Goal: Task Accomplishment & Management: Manage account settings

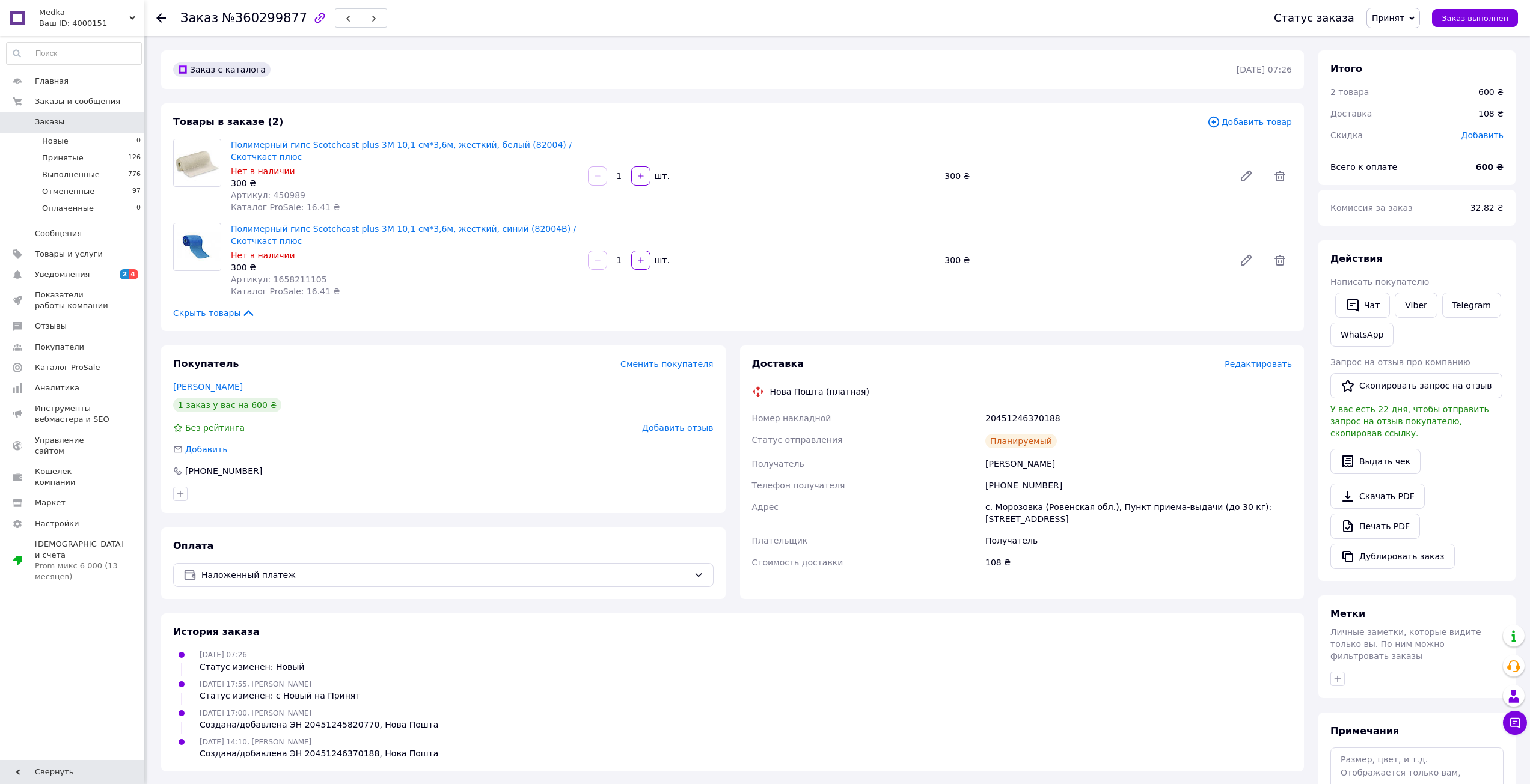
click at [1258, 369] on div "Редактировать" at bounding box center [1258, 364] width 67 height 12
click at [1260, 365] on span "Редактировать" at bounding box center [1258, 364] width 67 height 10
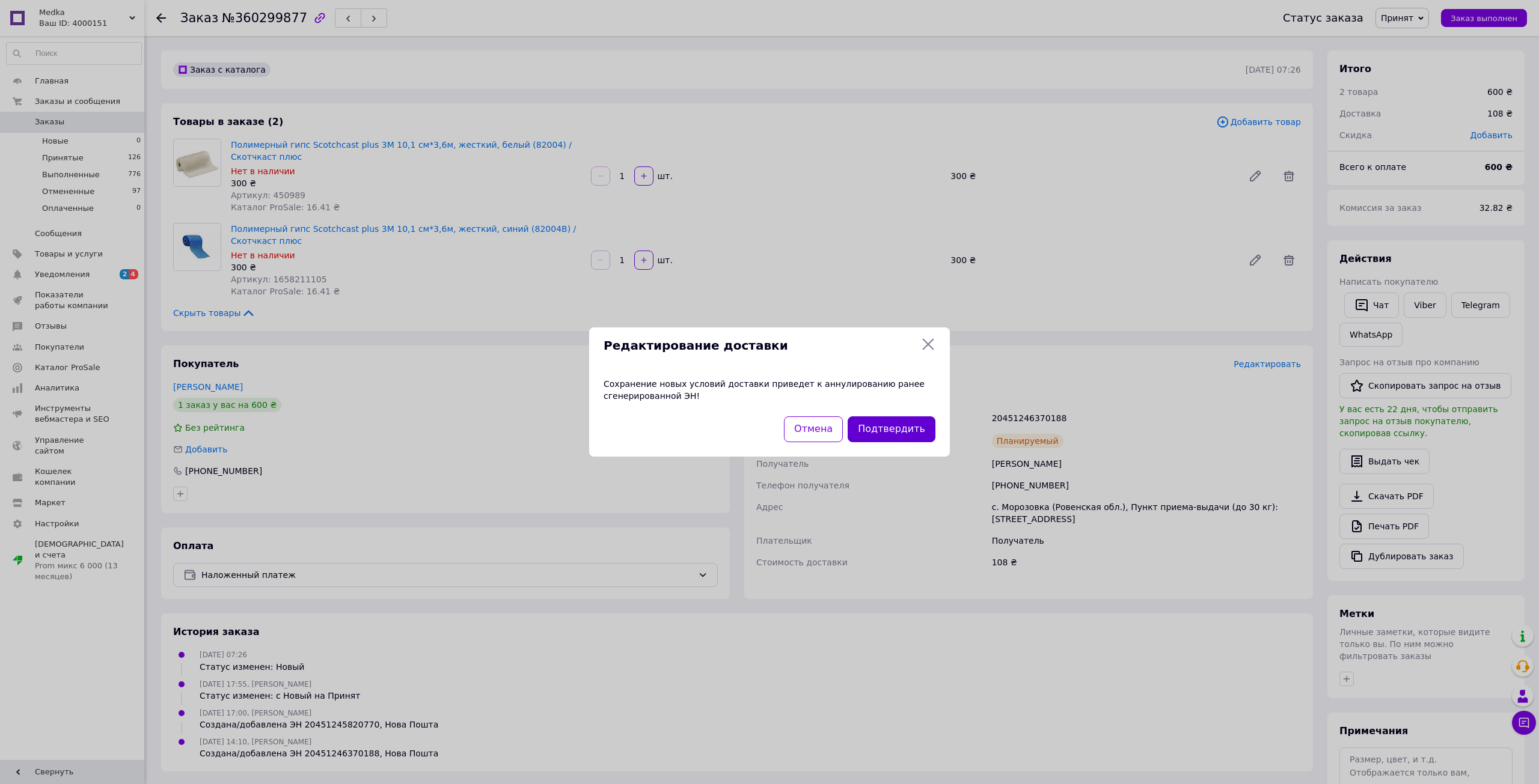
click at [878, 434] on button "Подтвердить" at bounding box center [891, 430] width 88 height 26
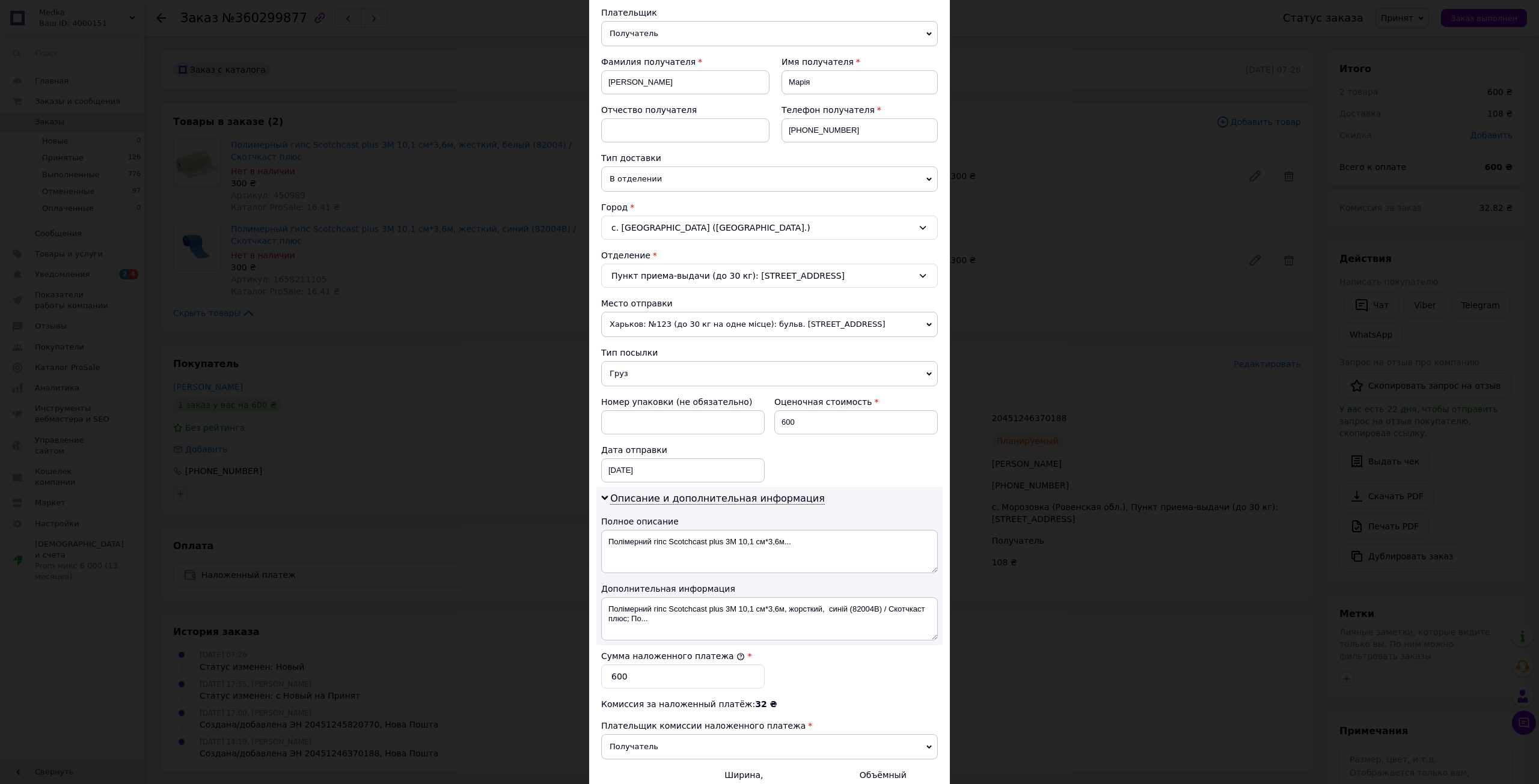
scroll to position [267, 0]
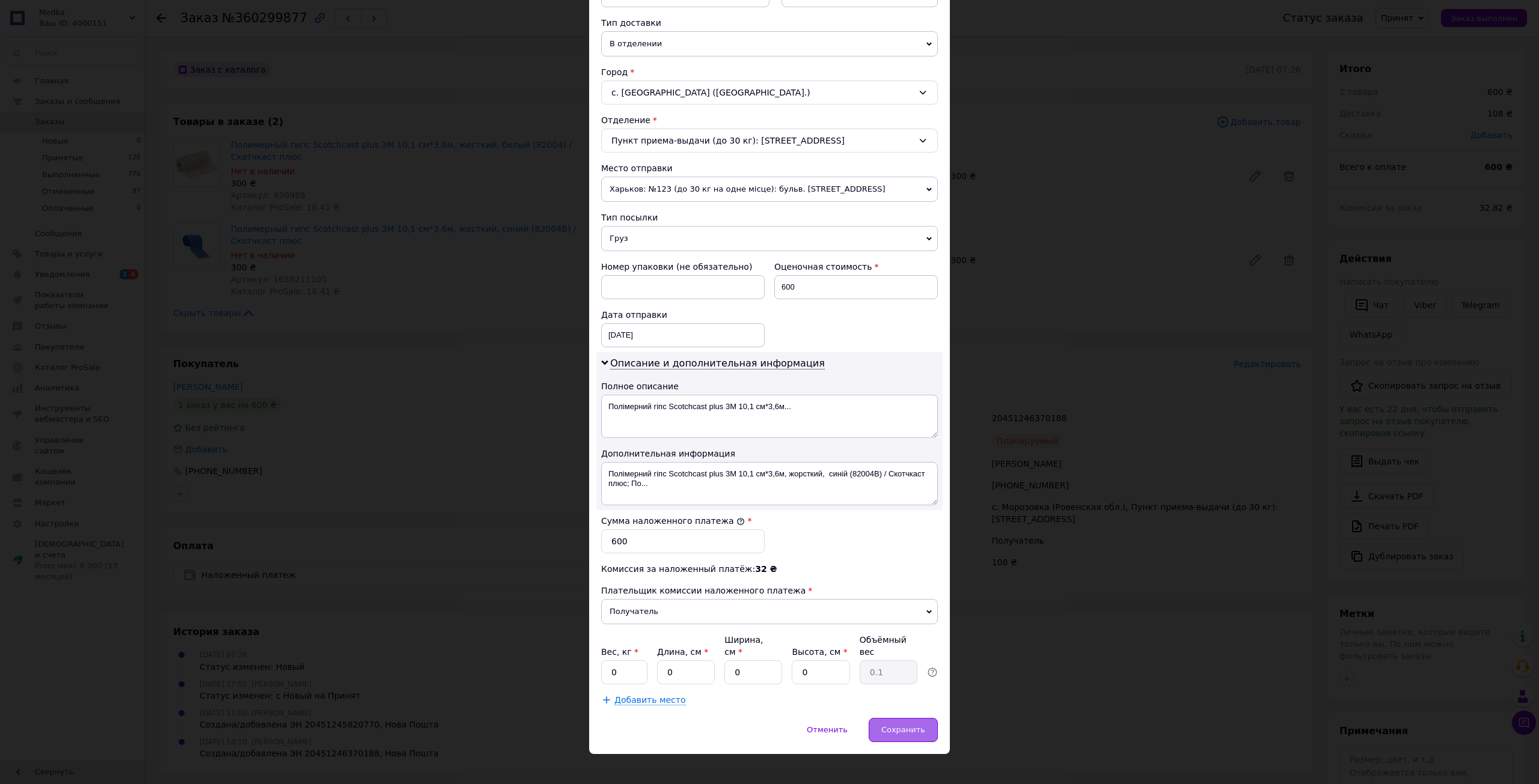
click at [888, 718] on div "Сохранить" at bounding box center [903, 730] width 69 height 24
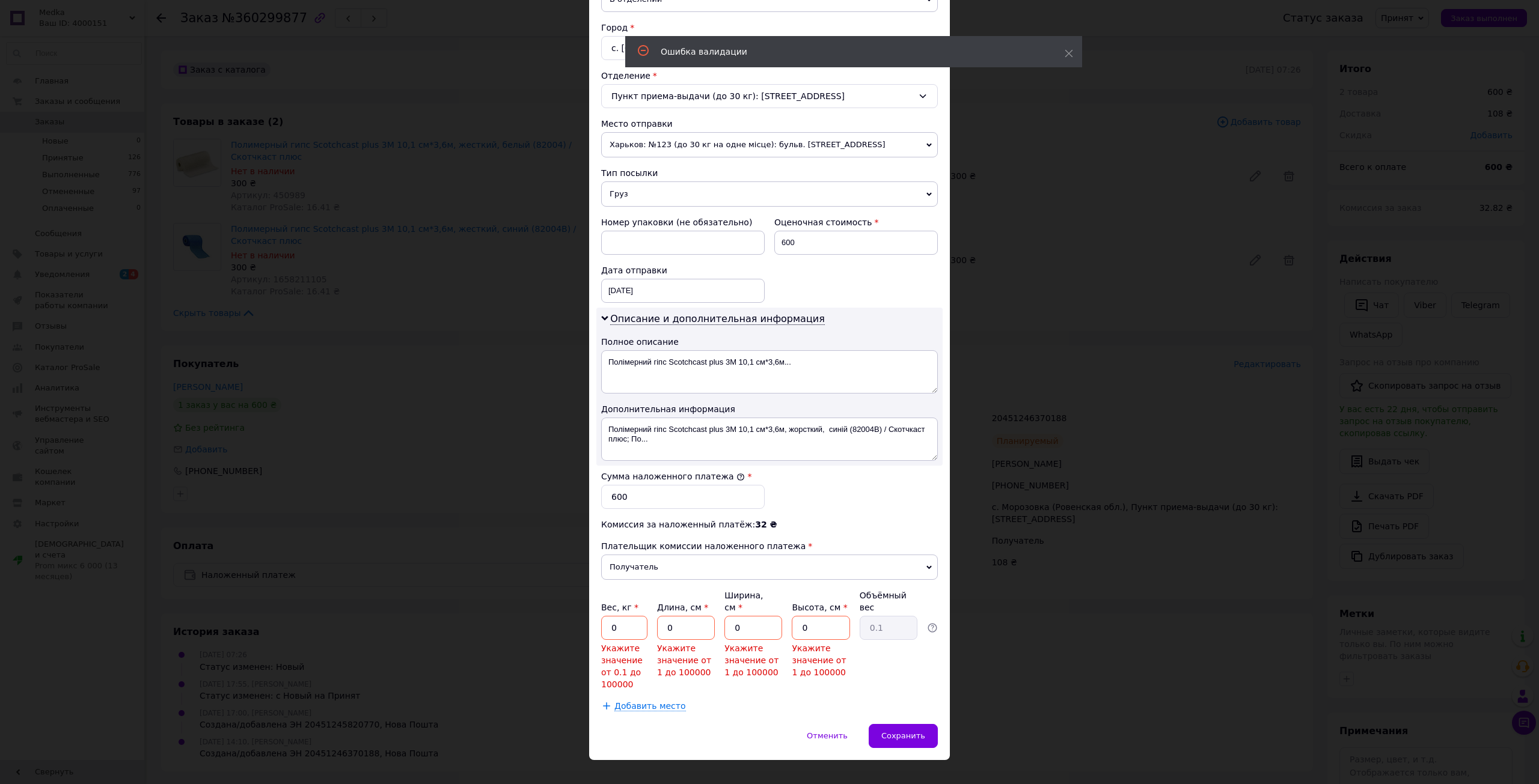
scroll to position [318, 0]
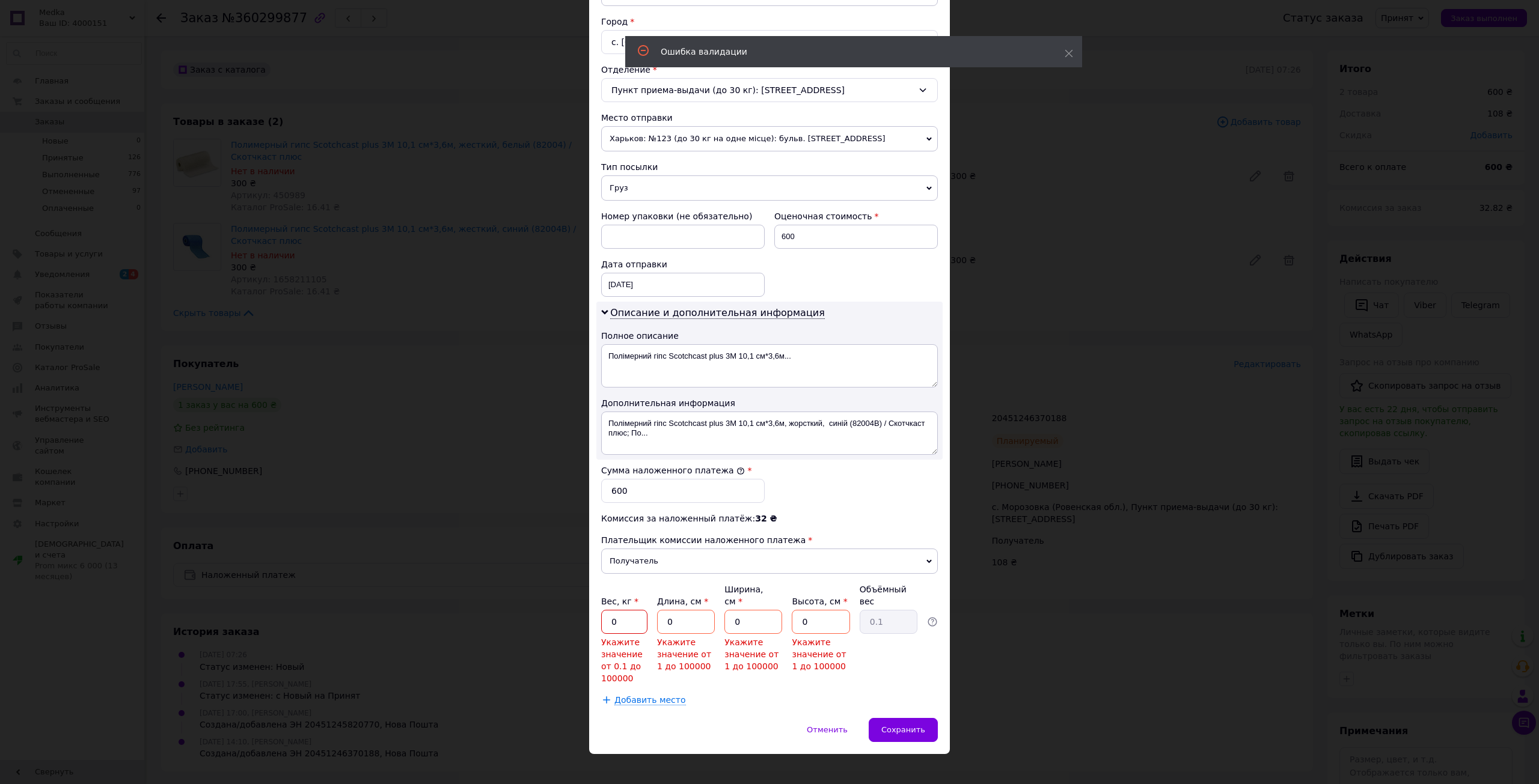
drag, startPoint x: 606, startPoint y: 613, endPoint x: 553, endPoint y: 605, distance: 53.6
click at [567, 607] on div "× Редактирование доставки Способ доставки Нова Пошта (платная) Плательщик Получ…" at bounding box center [770, 392] width 1539 height 784
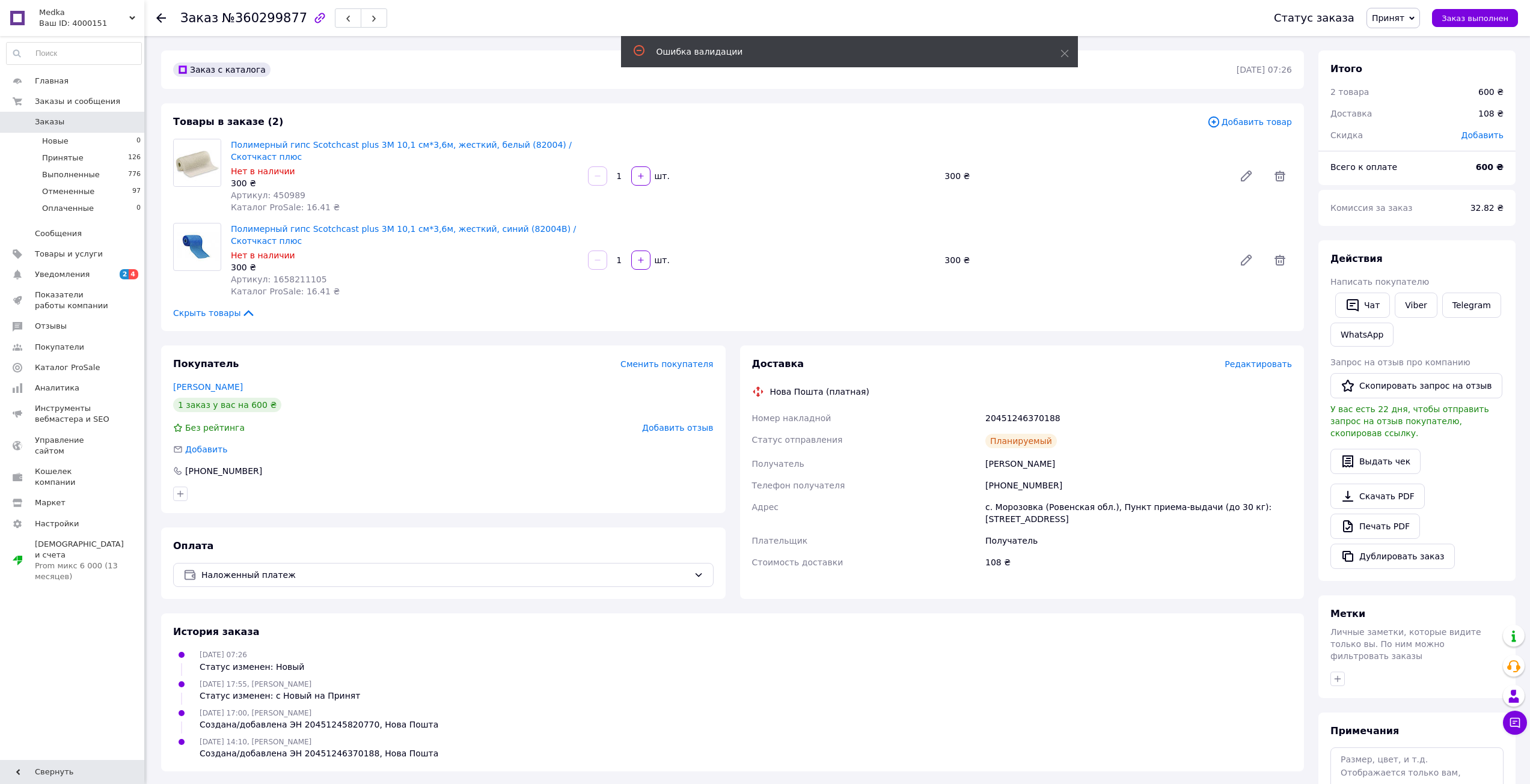
click at [1251, 360] on span "Редактировать" at bounding box center [1258, 364] width 67 height 10
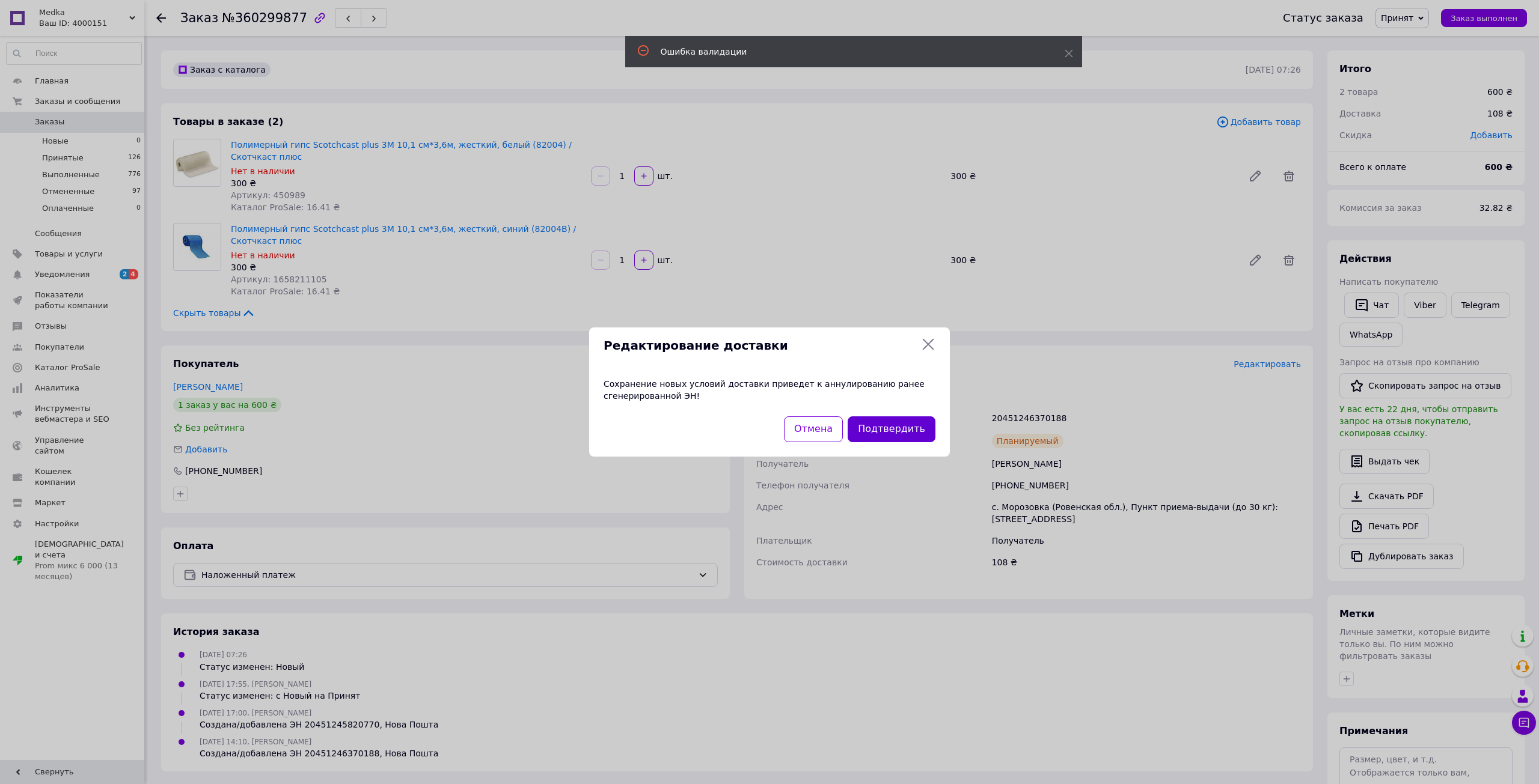
click at [911, 427] on button "Подтвердить" at bounding box center [891, 430] width 88 height 26
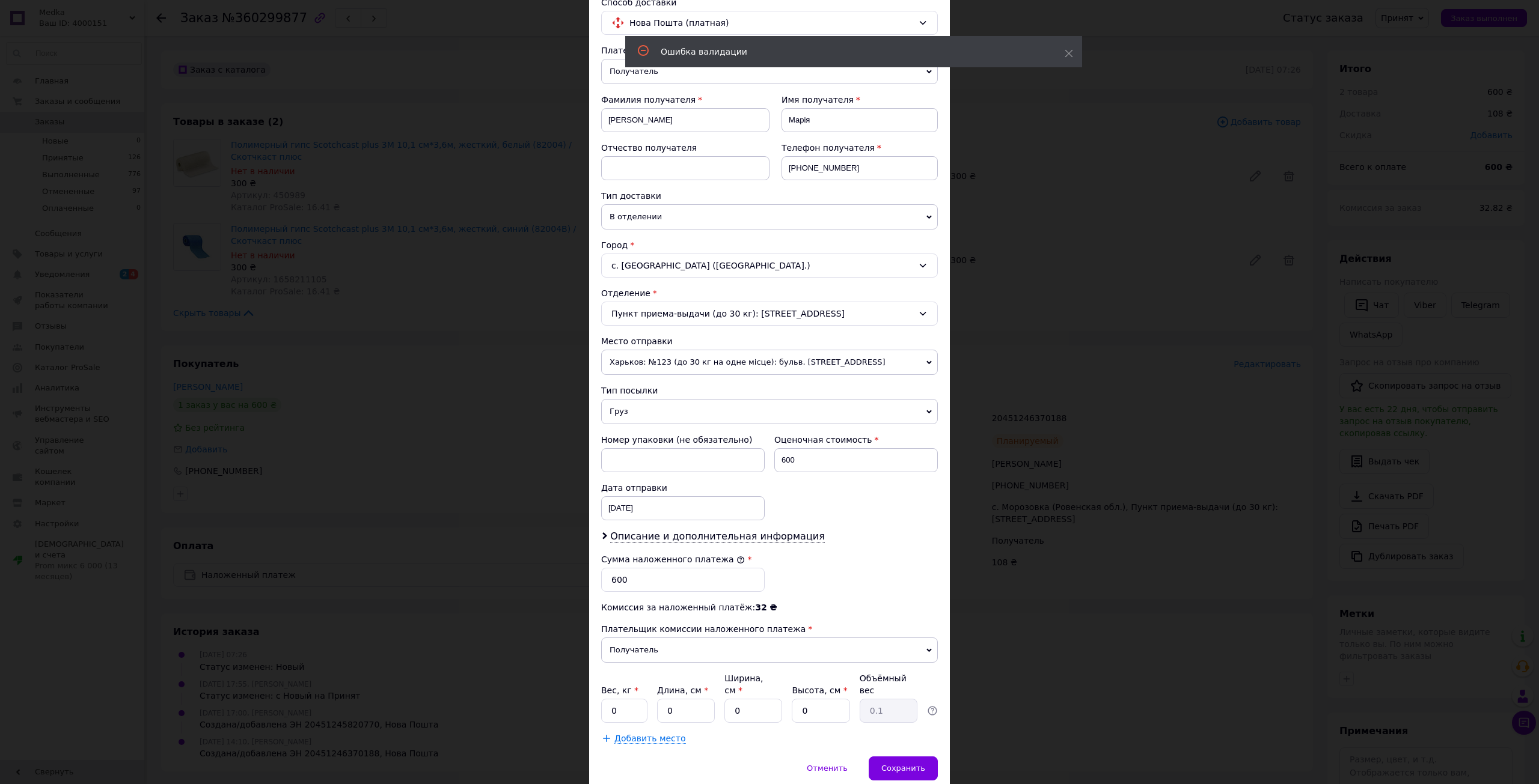
scroll to position [133, 0]
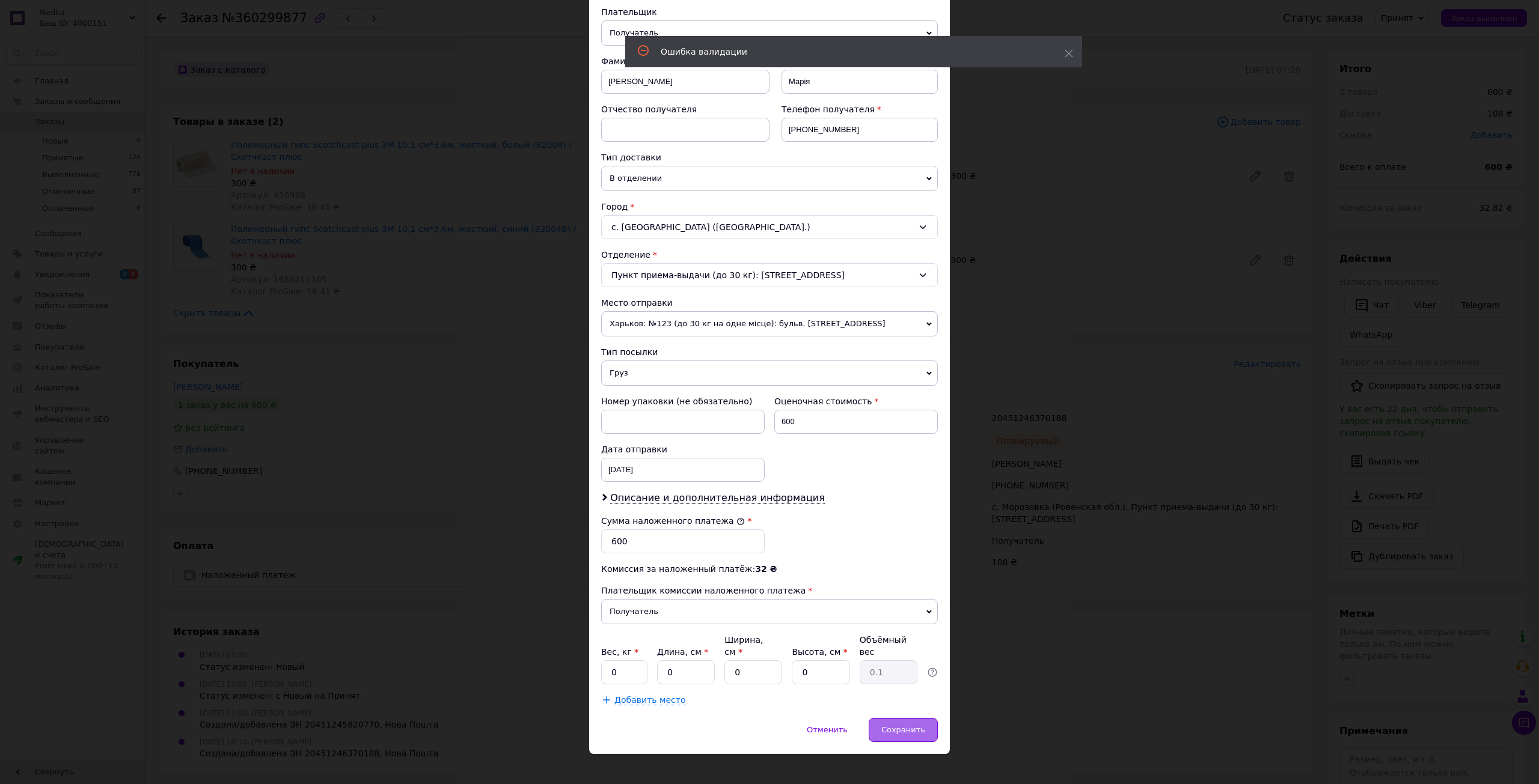
click at [894, 726] on span "Сохранить" at bounding box center [904, 730] width 44 height 9
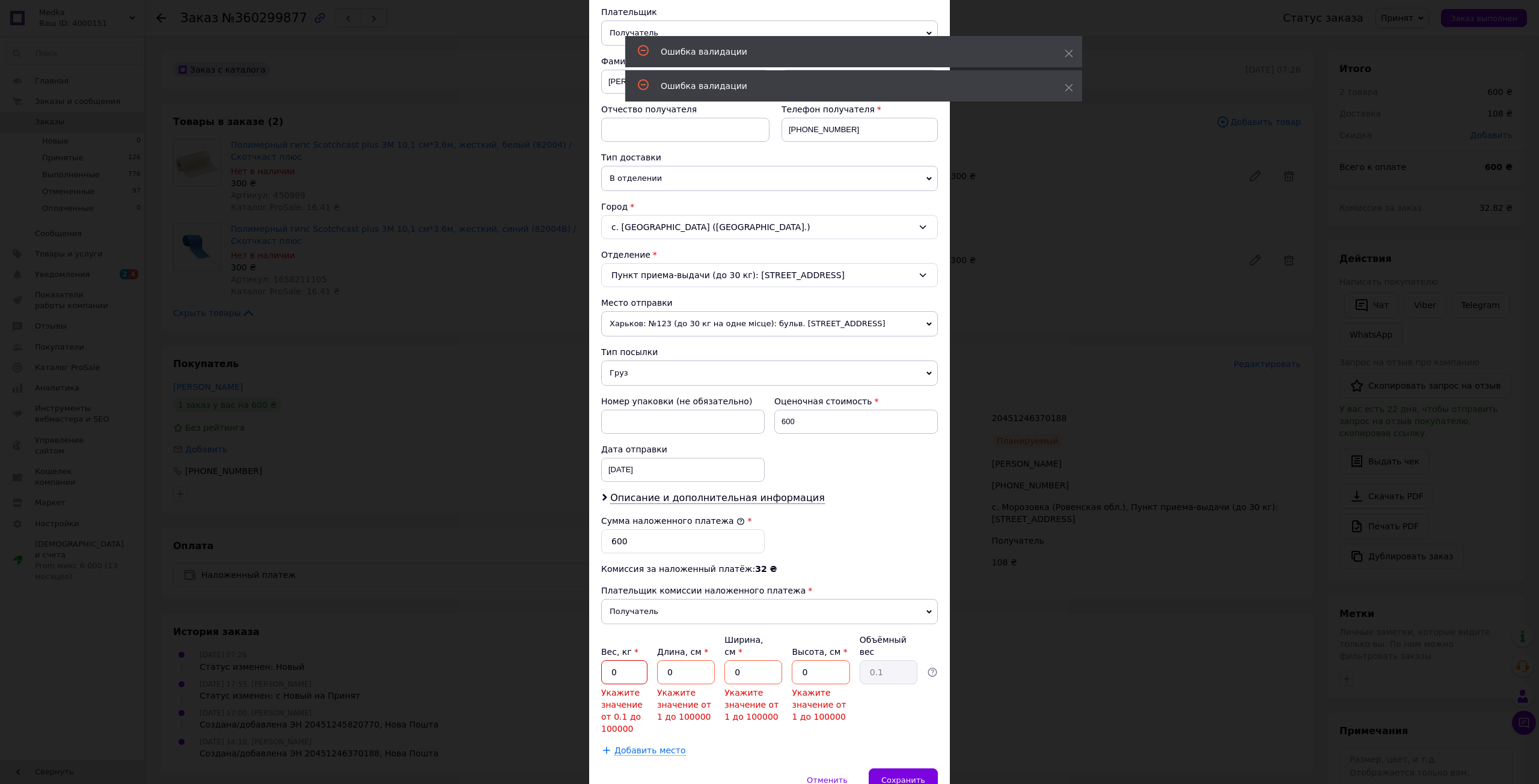
drag, startPoint x: 619, startPoint y: 665, endPoint x: 581, endPoint y: 662, distance: 38.1
click at [581, 662] on div "× Редактирование доставки Способ доставки Нова Пошта (платная) Плательщик Получ…" at bounding box center [770, 392] width 1539 height 784
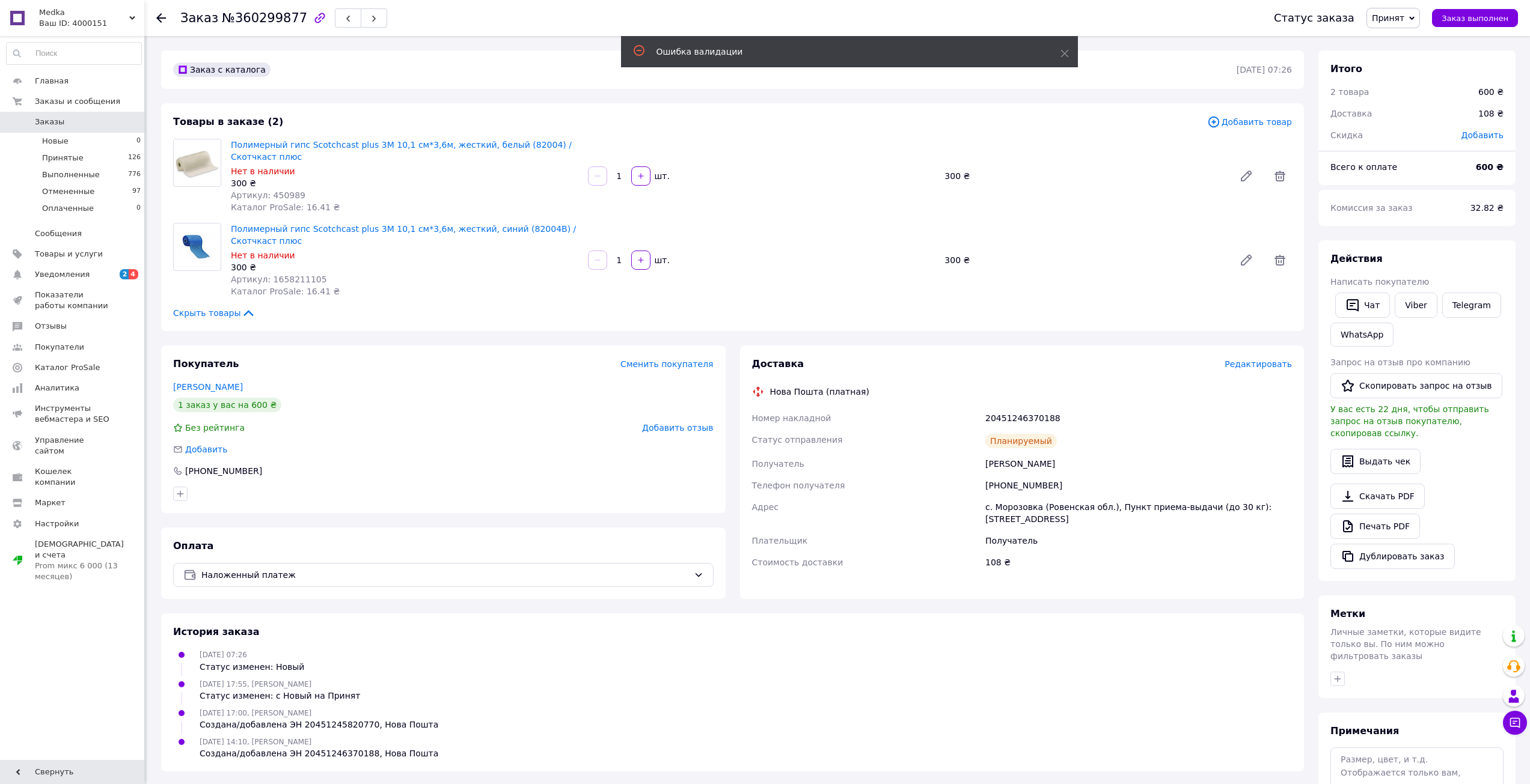
click at [1260, 127] on span "Добавить товар" at bounding box center [1250, 122] width 85 height 13
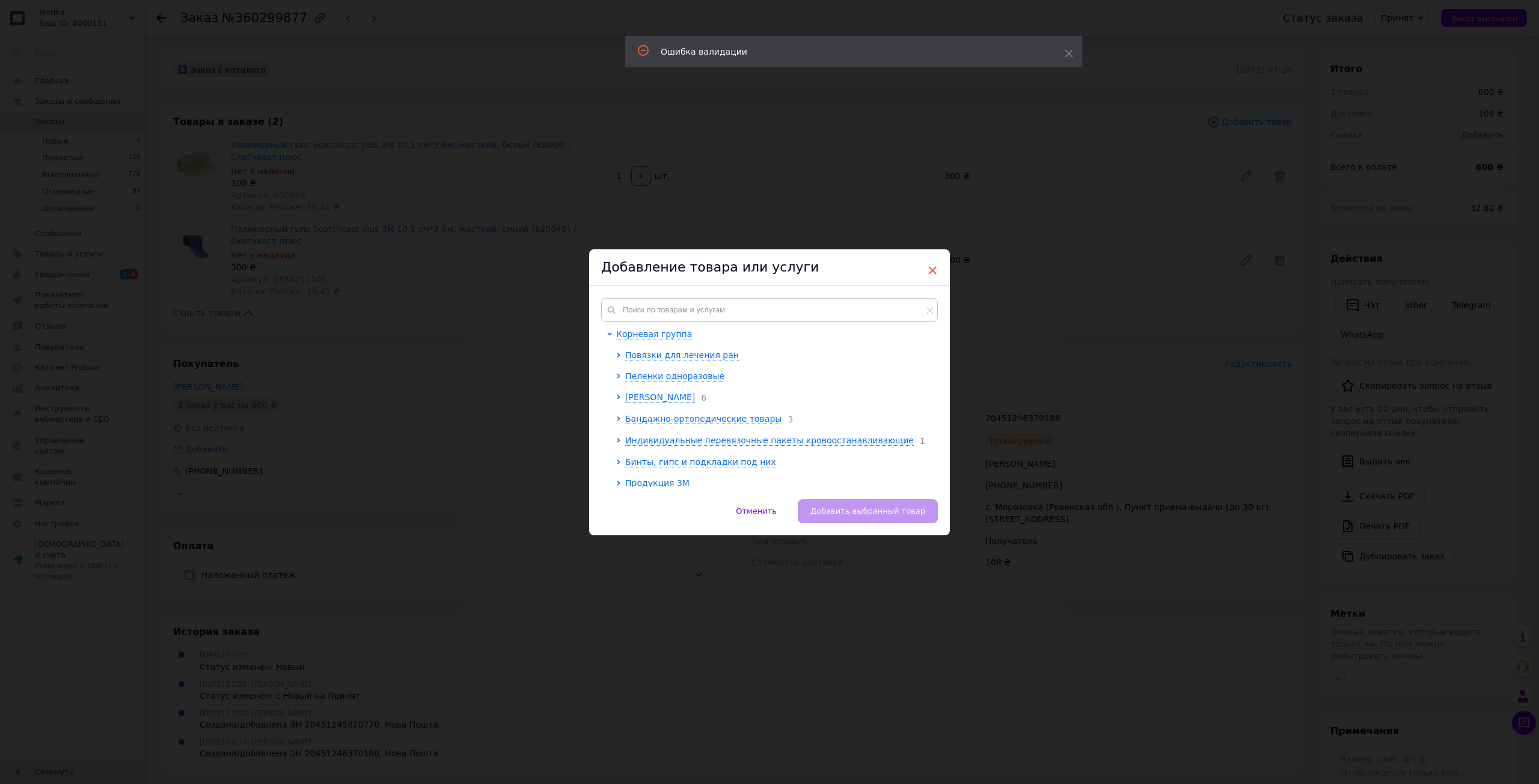
click at [930, 269] on span "×" at bounding box center [932, 270] width 11 height 20
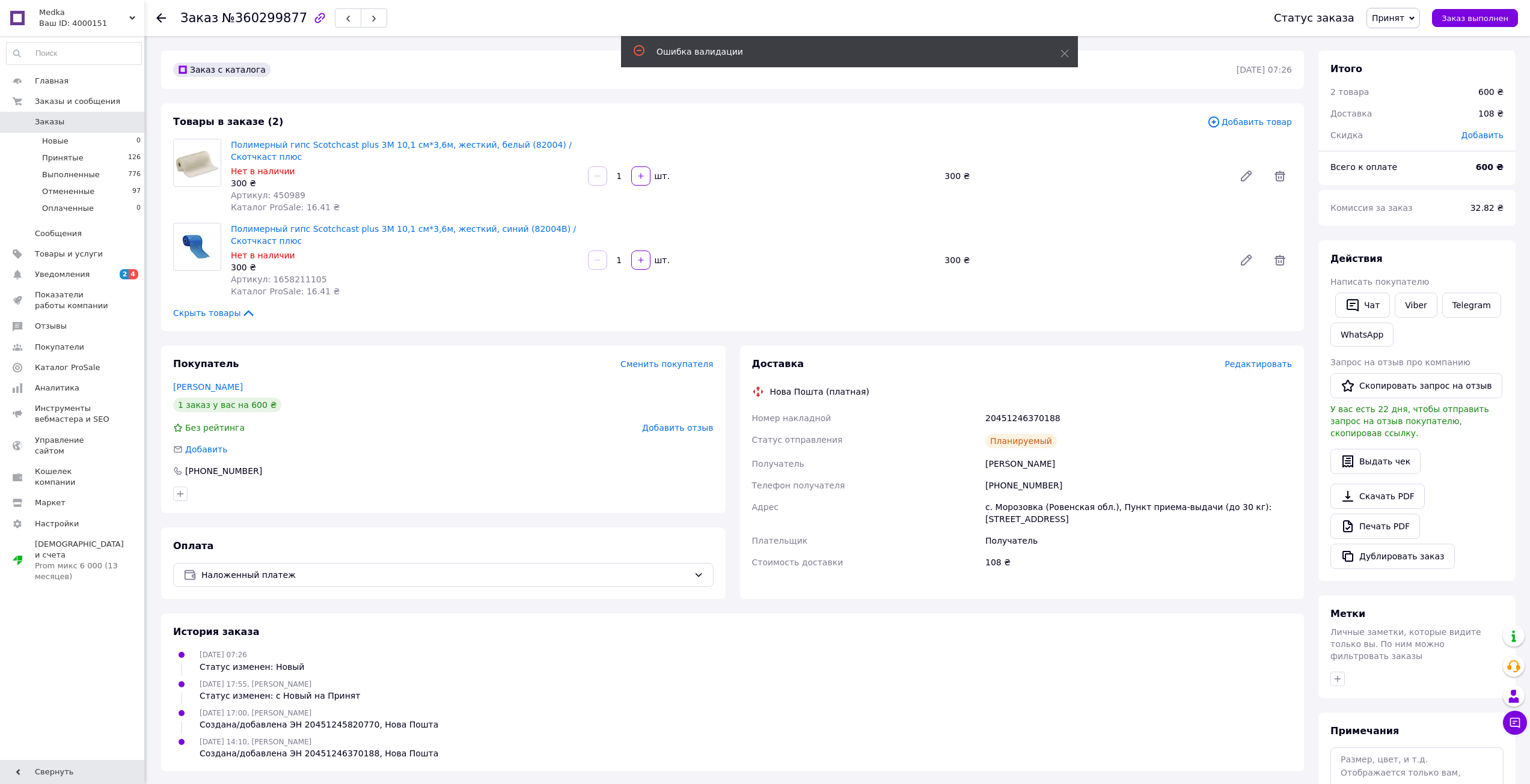
click at [1258, 360] on span "Редактировать" at bounding box center [1258, 364] width 67 height 10
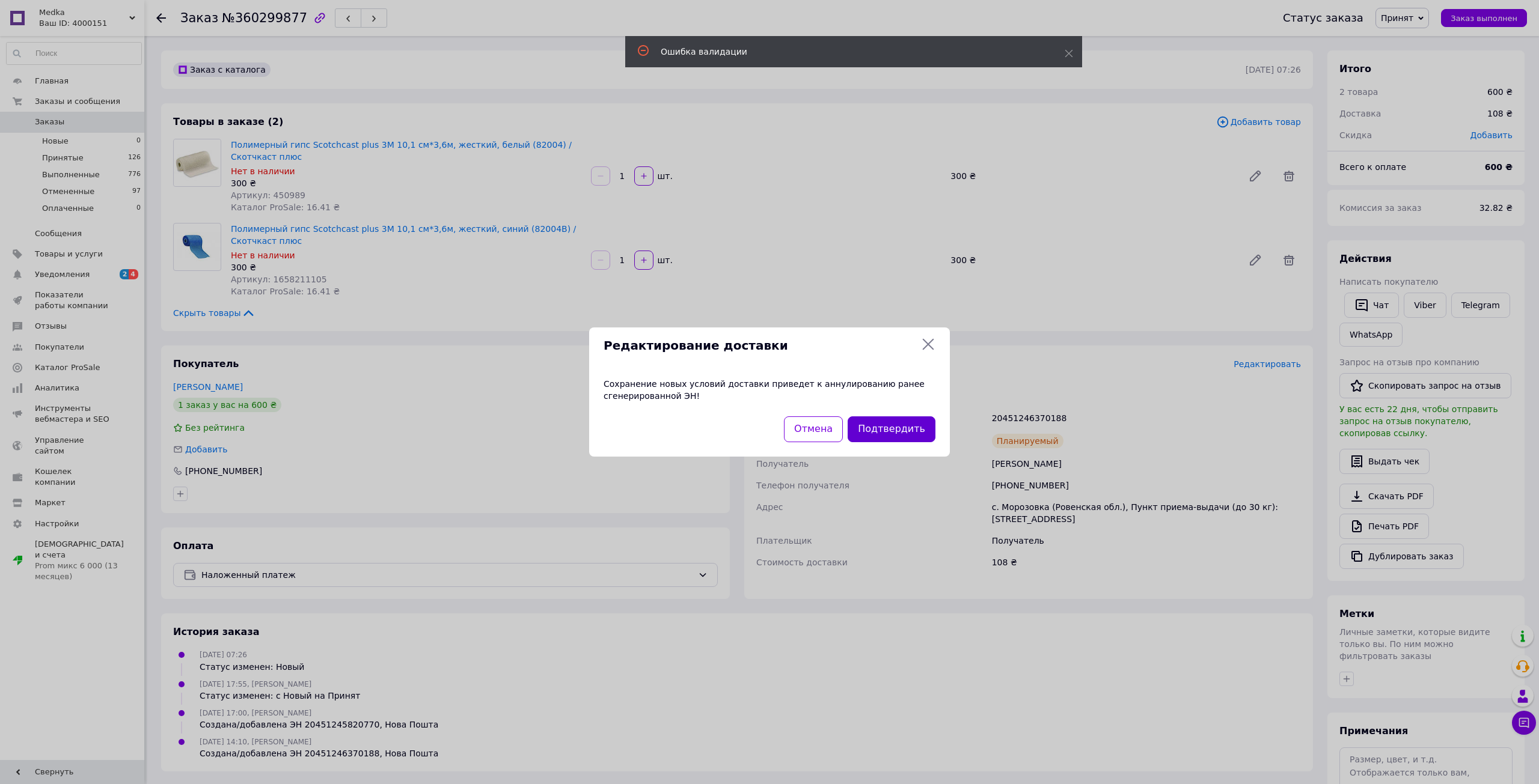
click at [888, 435] on button "Подтвердить" at bounding box center [891, 430] width 88 height 26
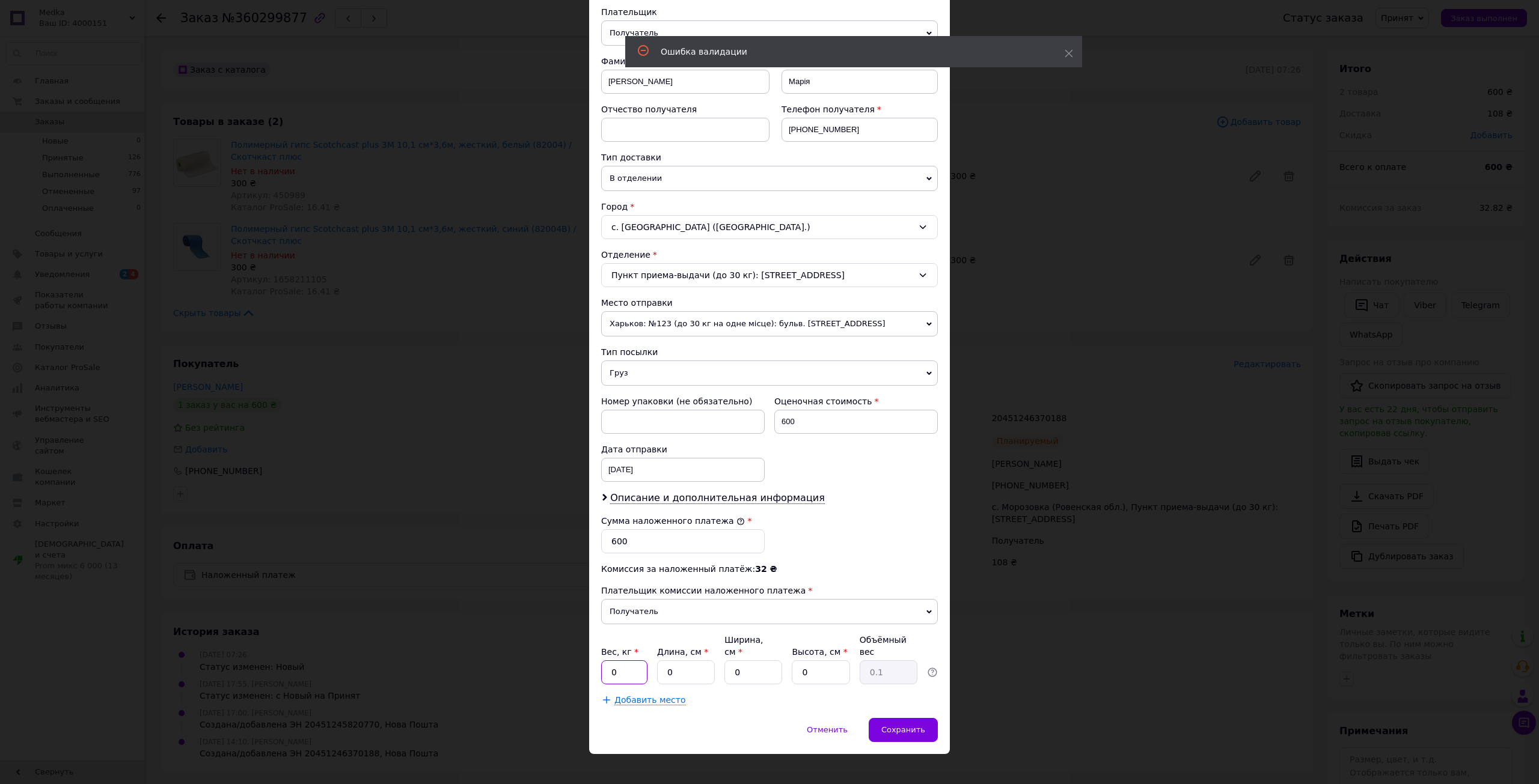
drag, startPoint x: 639, startPoint y: 660, endPoint x: 596, endPoint y: 659, distance: 43.0
click at [596, 659] on div "Способ доставки Нова Пошта (платная) Плательщик Получатель Отправитель Фамилия …" at bounding box center [770, 331] width 361 height 773
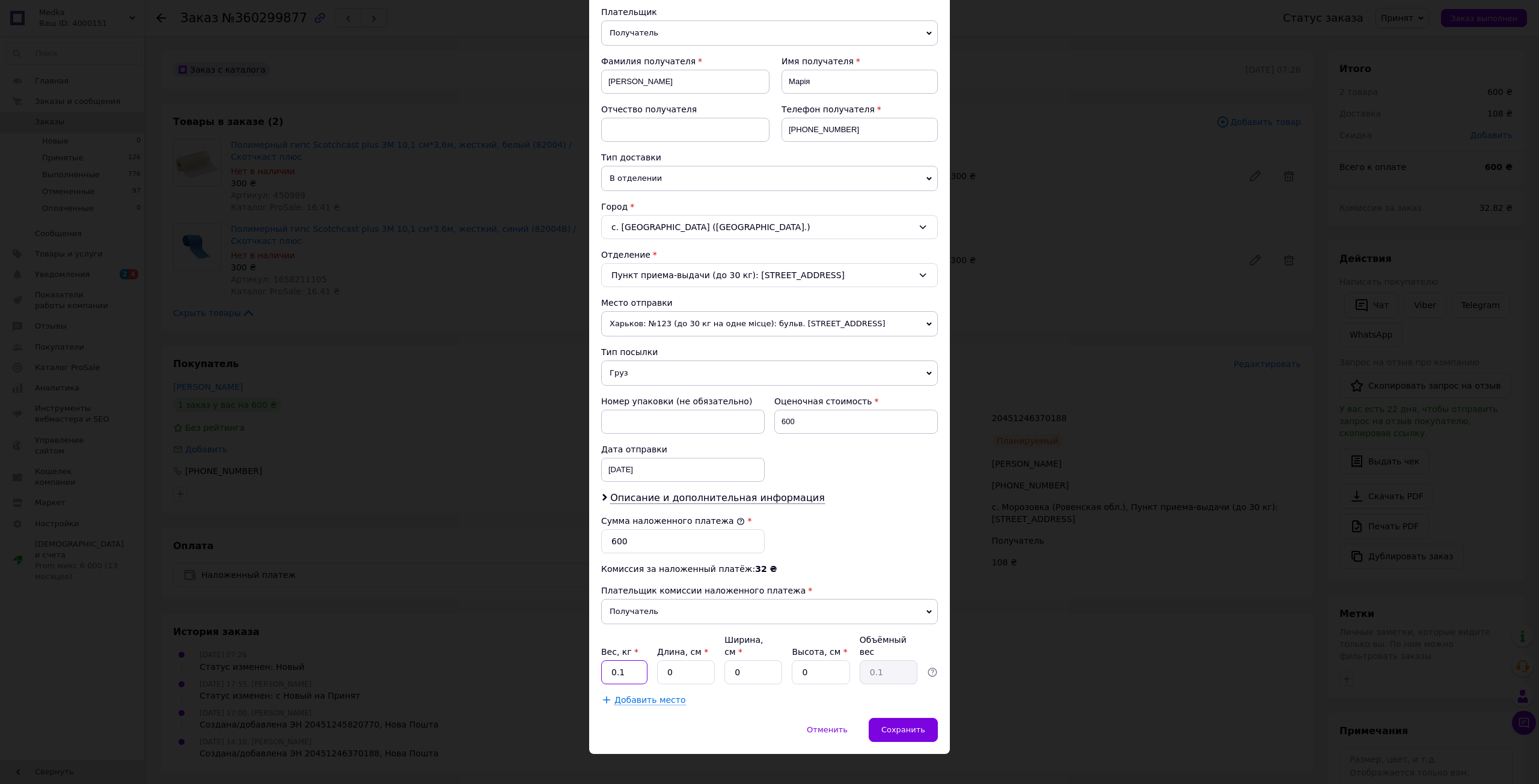
type input "0.1"
drag, startPoint x: 683, startPoint y: 661, endPoint x: 660, endPoint y: 662, distance: 23.0
click at [660, 662] on input "0" at bounding box center [686, 673] width 58 height 24
type input "1"
click at [725, 668] on input "0" at bounding box center [753, 673] width 58 height 24
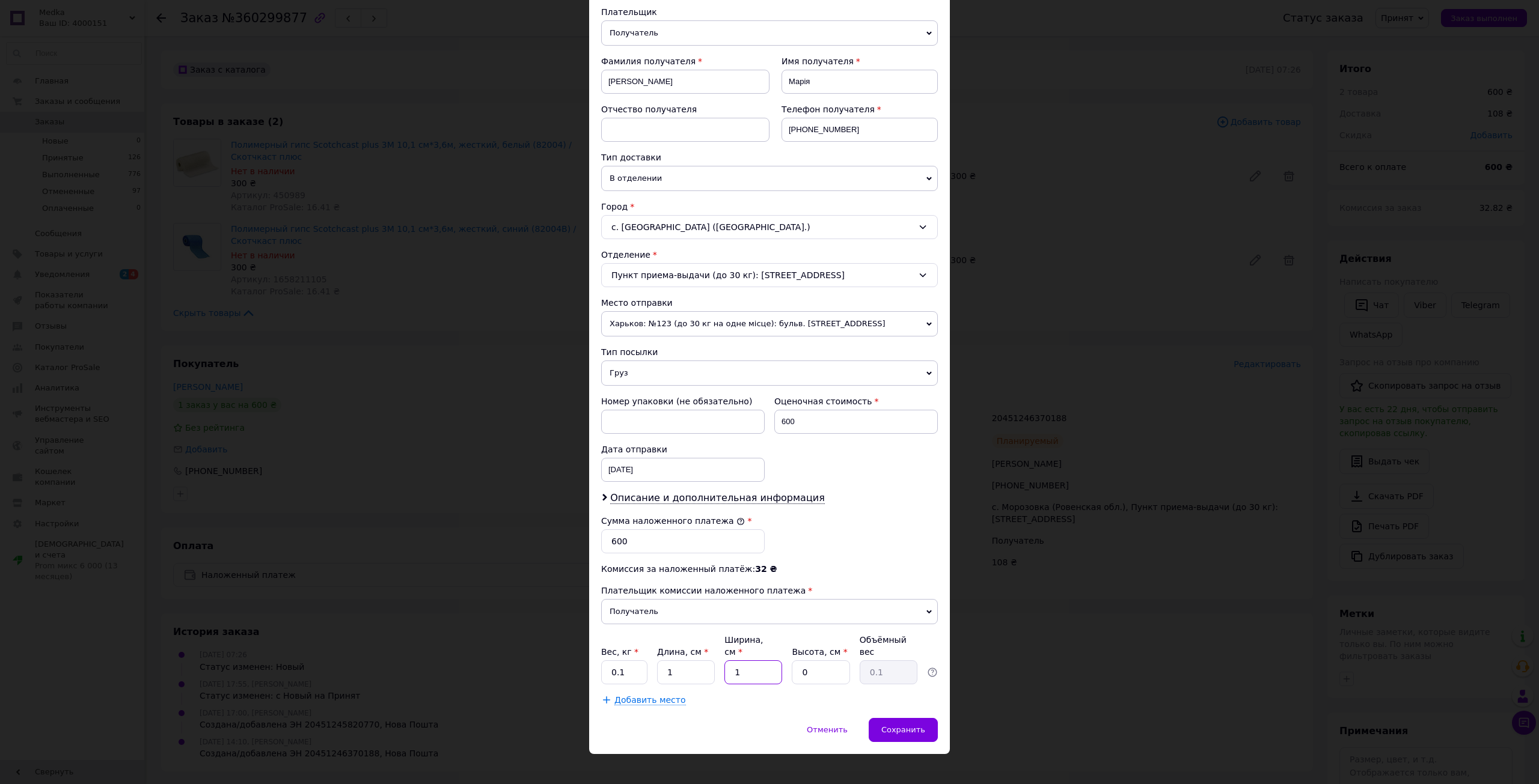
type input "1"
drag, startPoint x: 808, startPoint y: 668, endPoint x: 791, endPoint y: 668, distance: 17.0
click at [791, 668] on input "0" at bounding box center [820, 673] width 58 height 24
click at [822, 662] on input "1" at bounding box center [820, 673] width 58 height 24
type input "1"
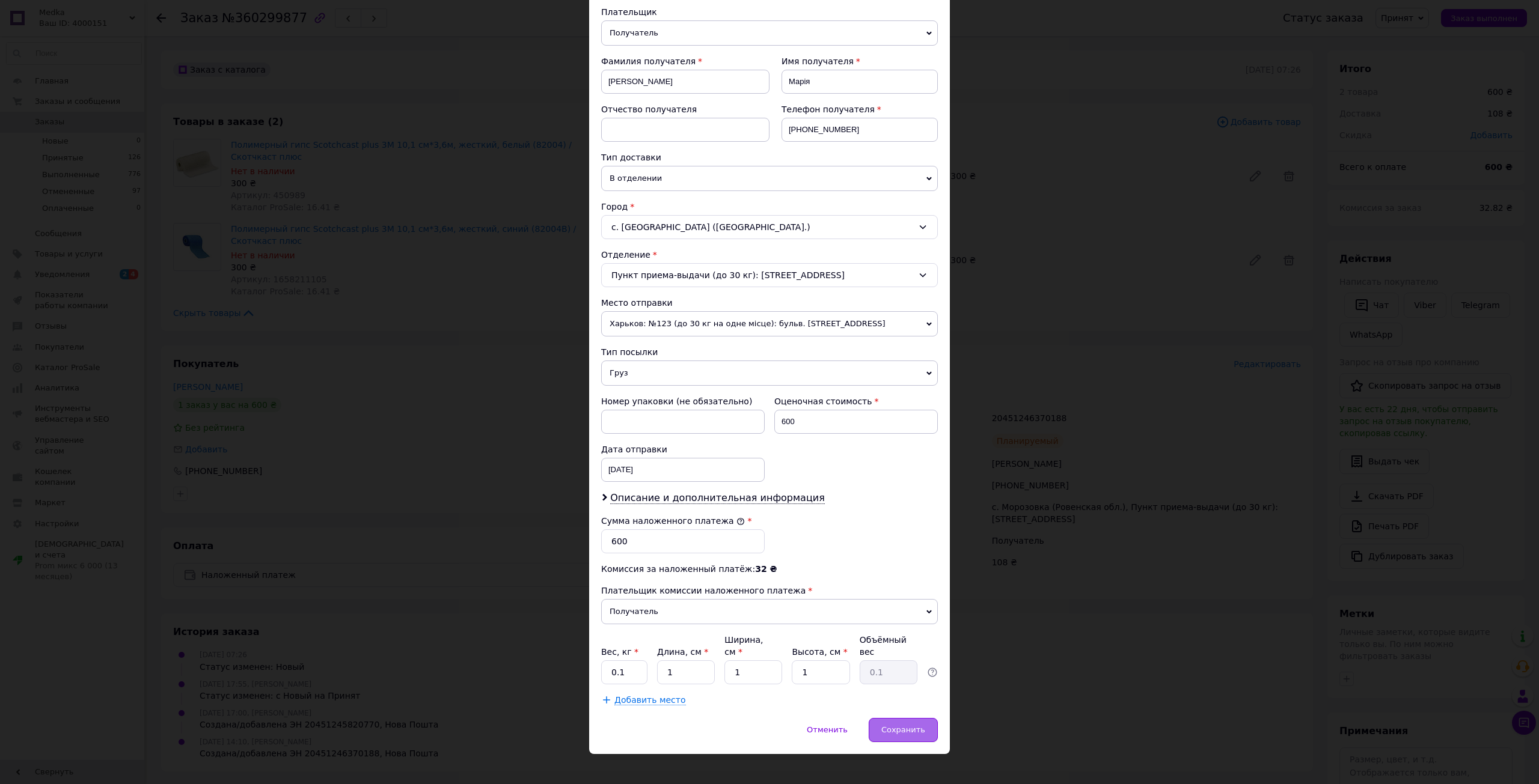
click at [921, 726] on span "Сохранить" at bounding box center [904, 730] width 44 height 9
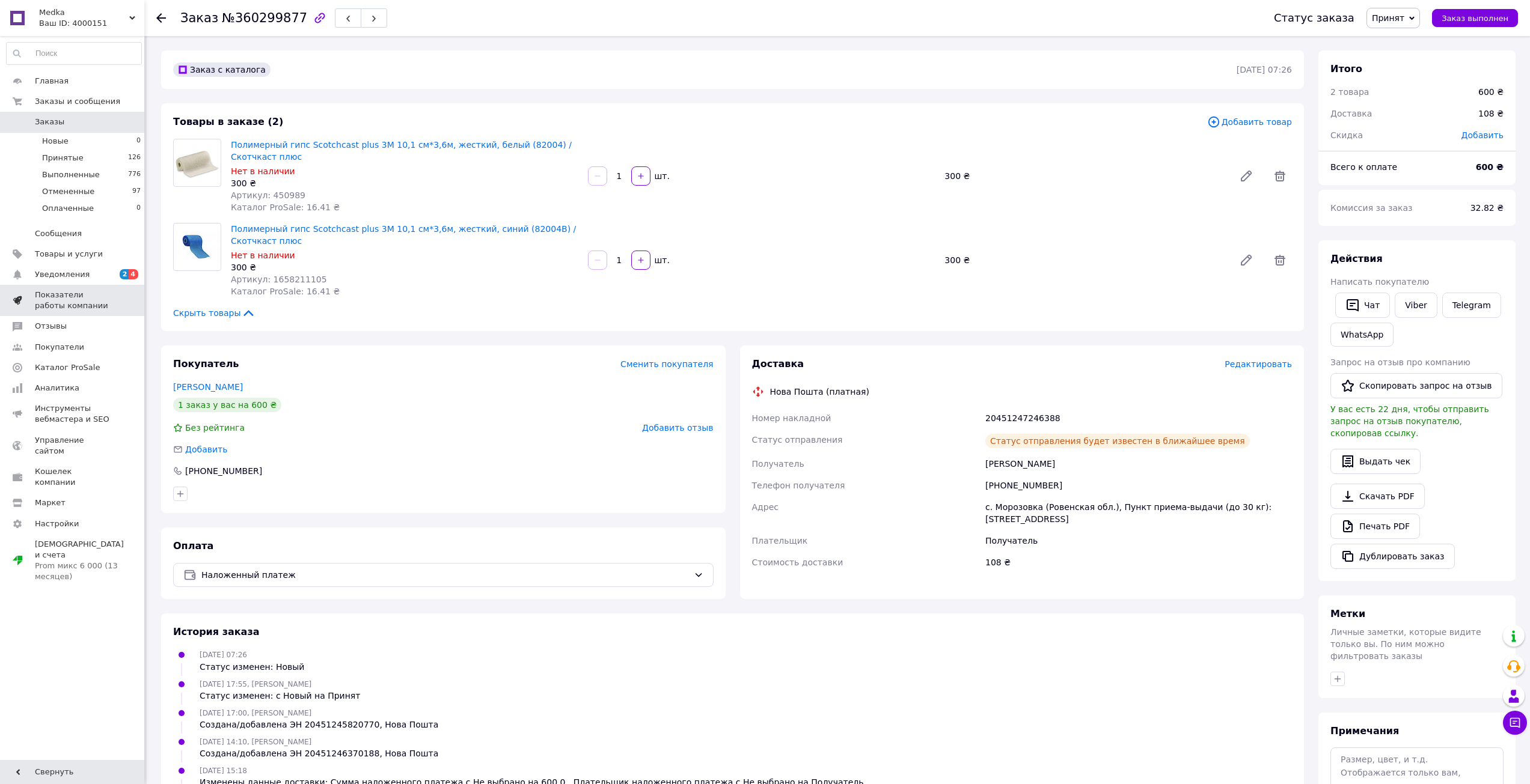
click at [87, 300] on span "Показатели работы компании" at bounding box center [73, 301] width 76 height 22
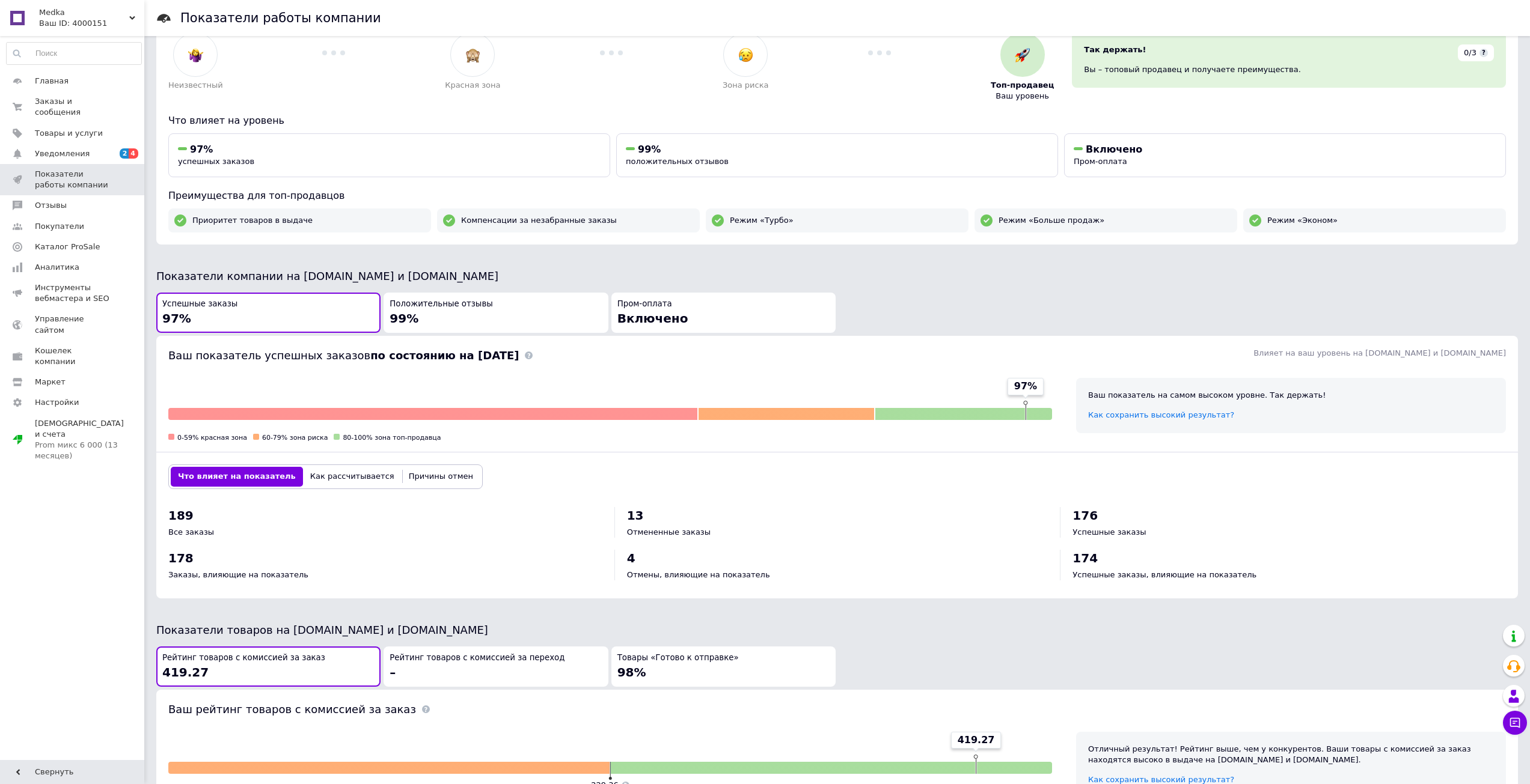
scroll to position [240, 0]
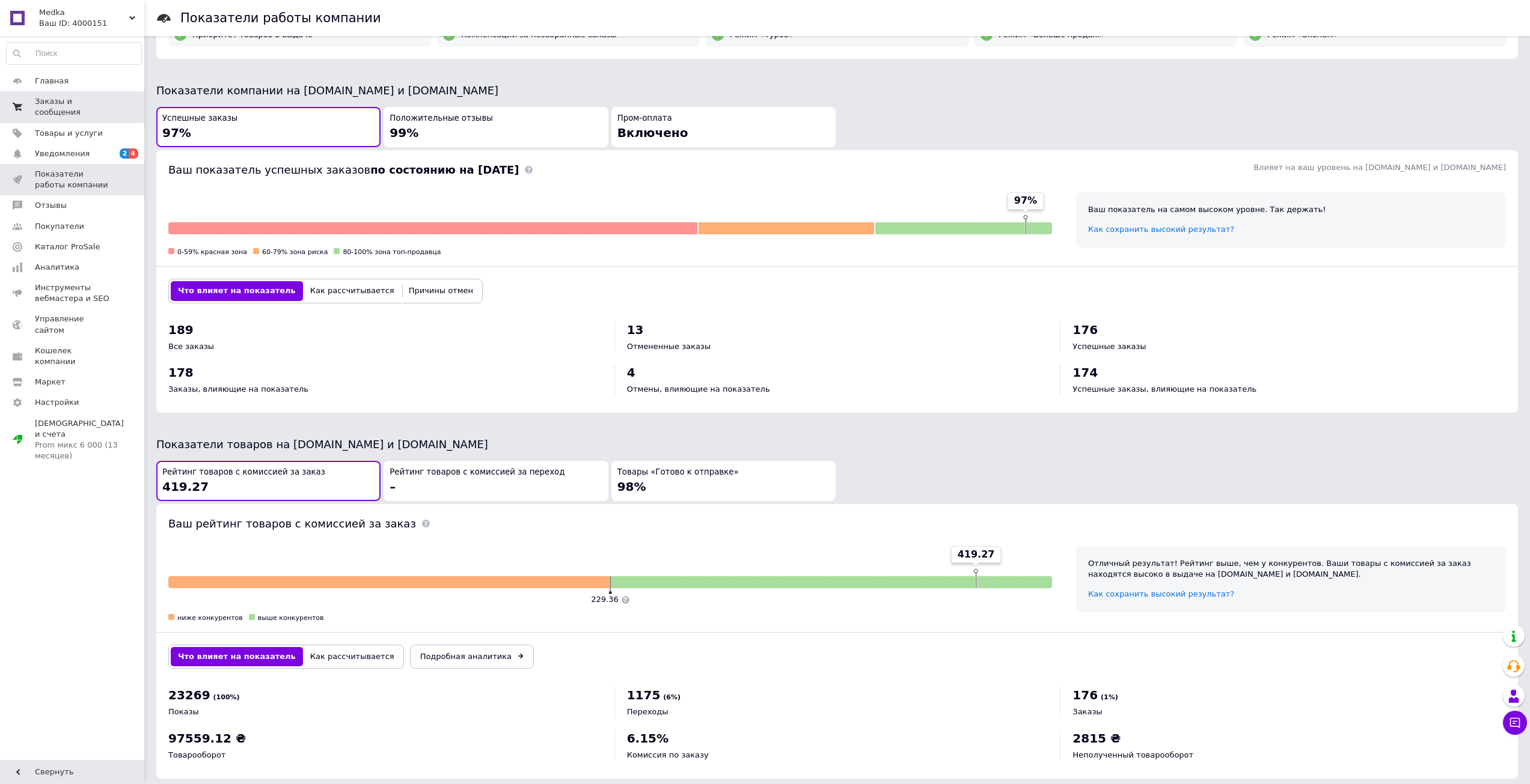
click at [77, 103] on span "Заказы и сообщения" at bounding box center [73, 106] width 76 height 22
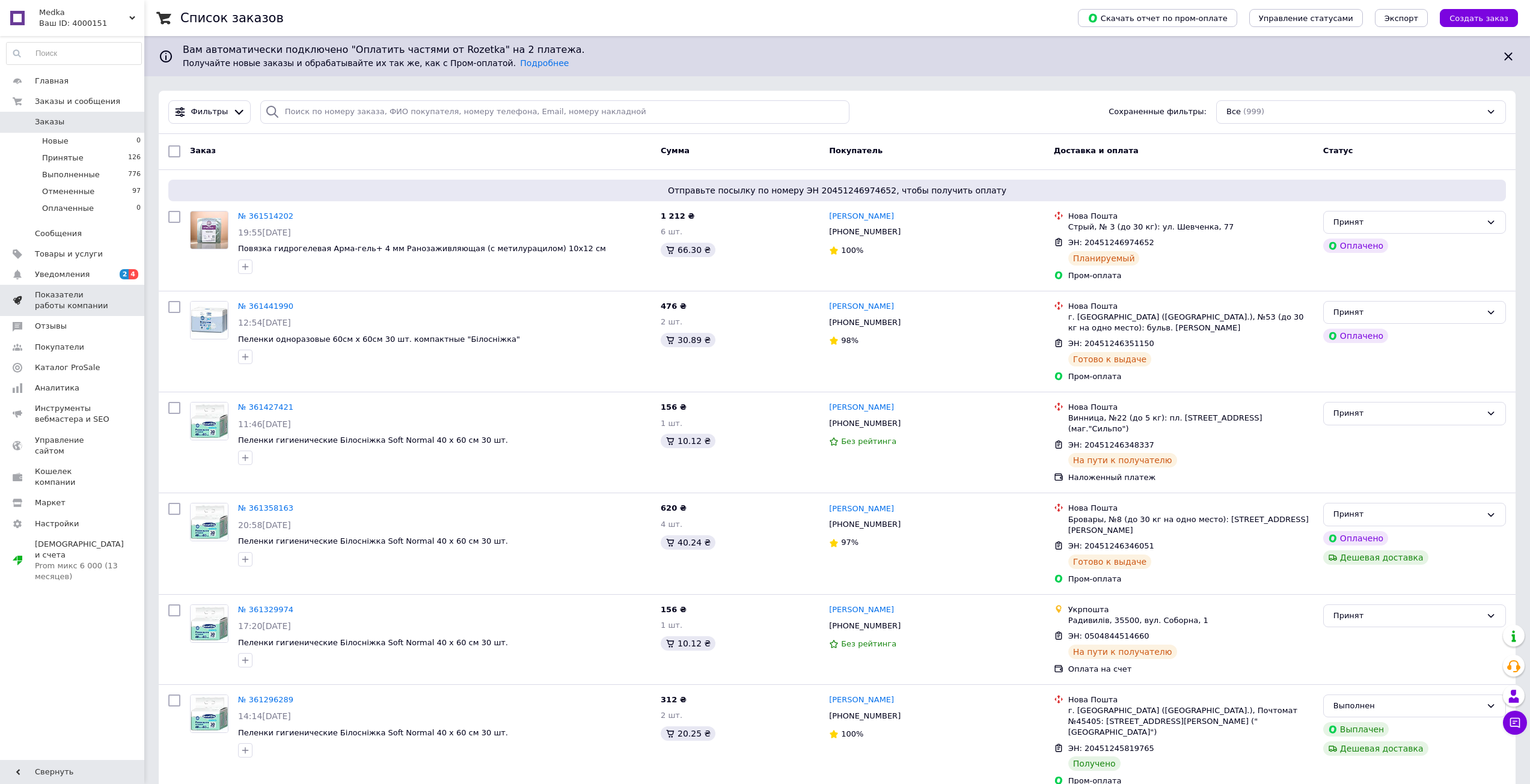
click at [104, 299] on span "Показатели работы компании" at bounding box center [73, 301] width 76 height 22
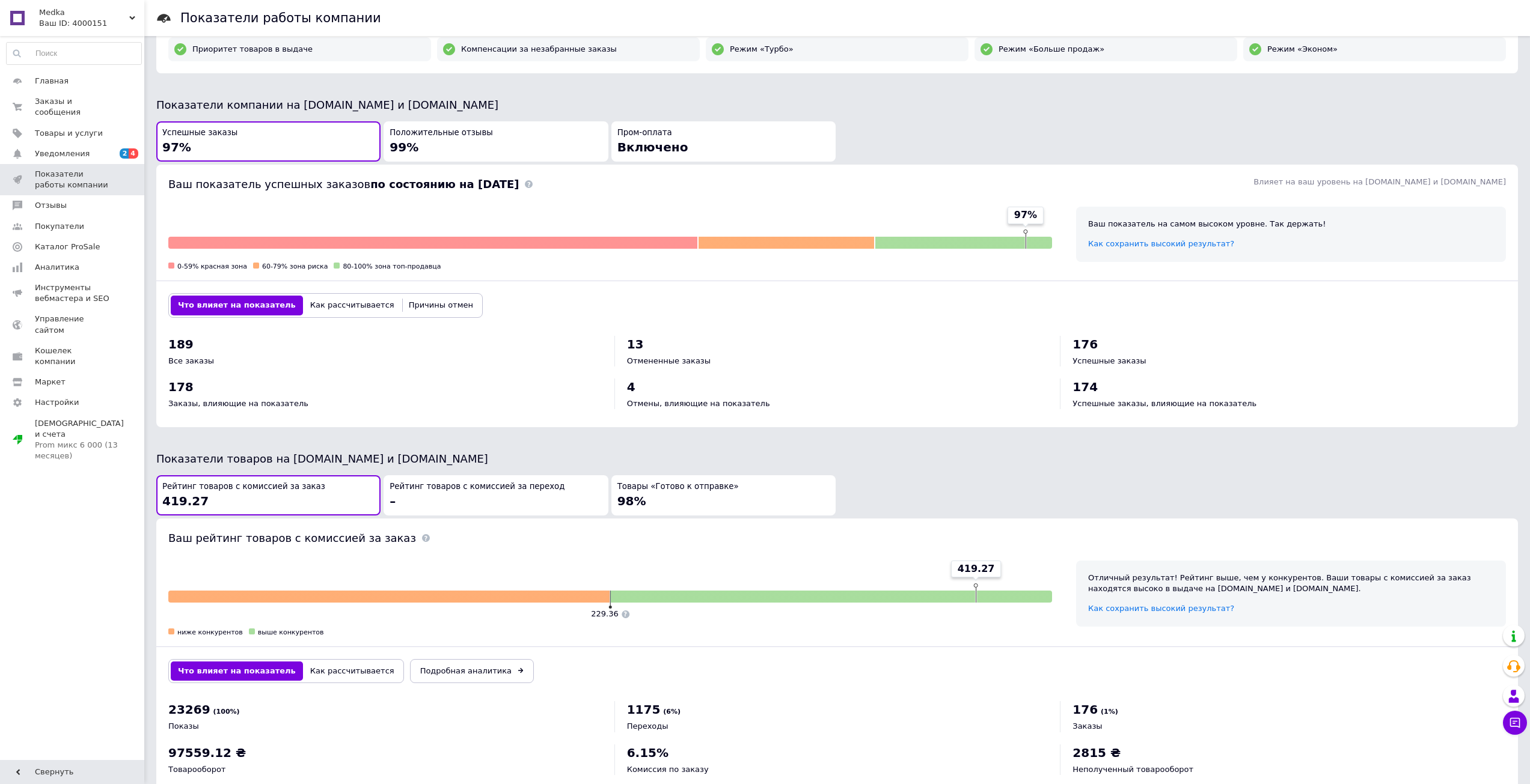
scroll to position [259, 0]
